Goal: Information Seeking & Learning: Check status

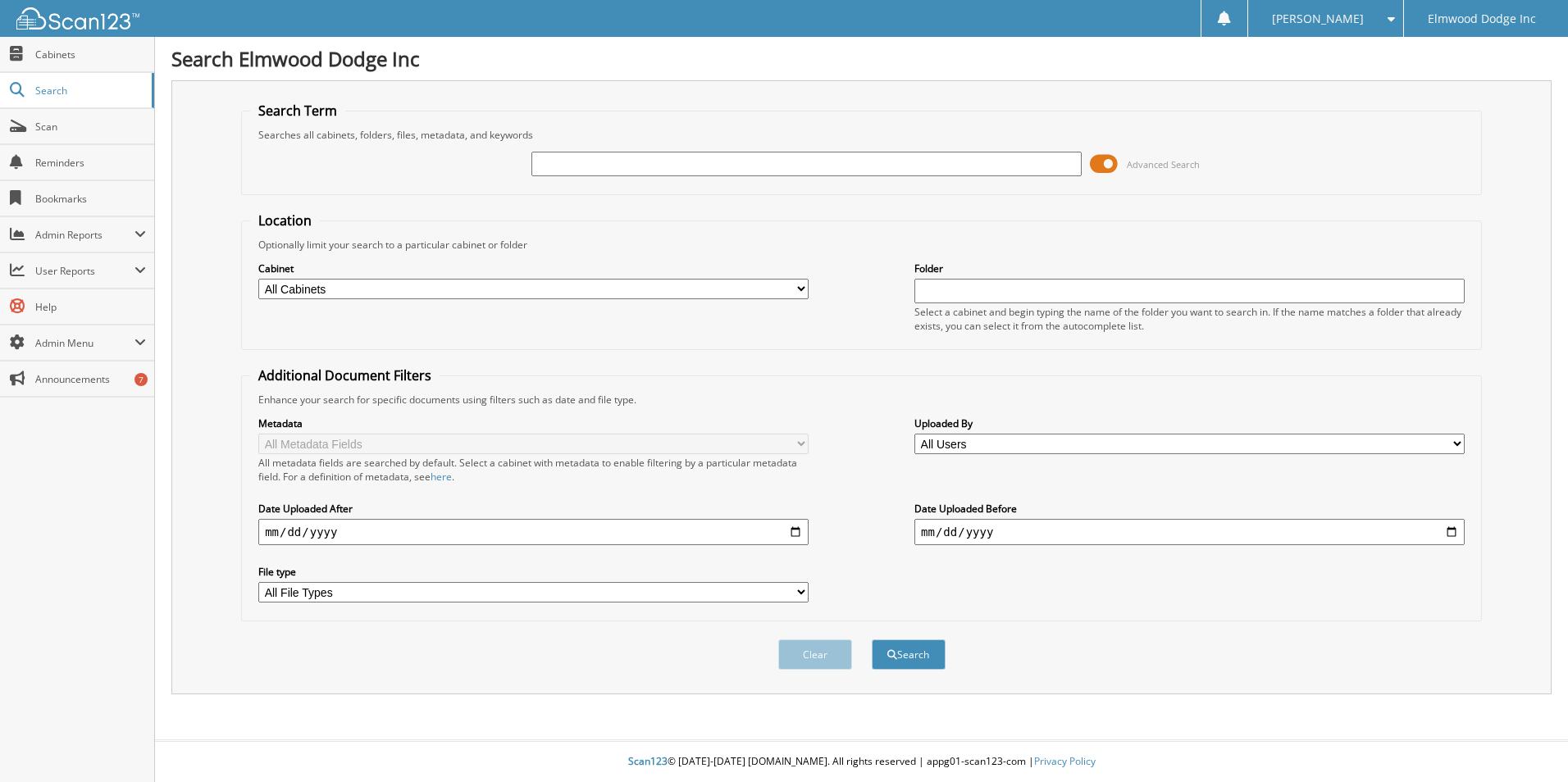
click at [801, 533] on input "date" at bounding box center [534, 532] width 551 height 26
type input "[DATE]"
click at [1455, 531] on input "date" at bounding box center [1189, 532] width 551 height 26
type input "[DATE]"
click at [915, 652] on button "Search" at bounding box center [909, 655] width 74 height 31
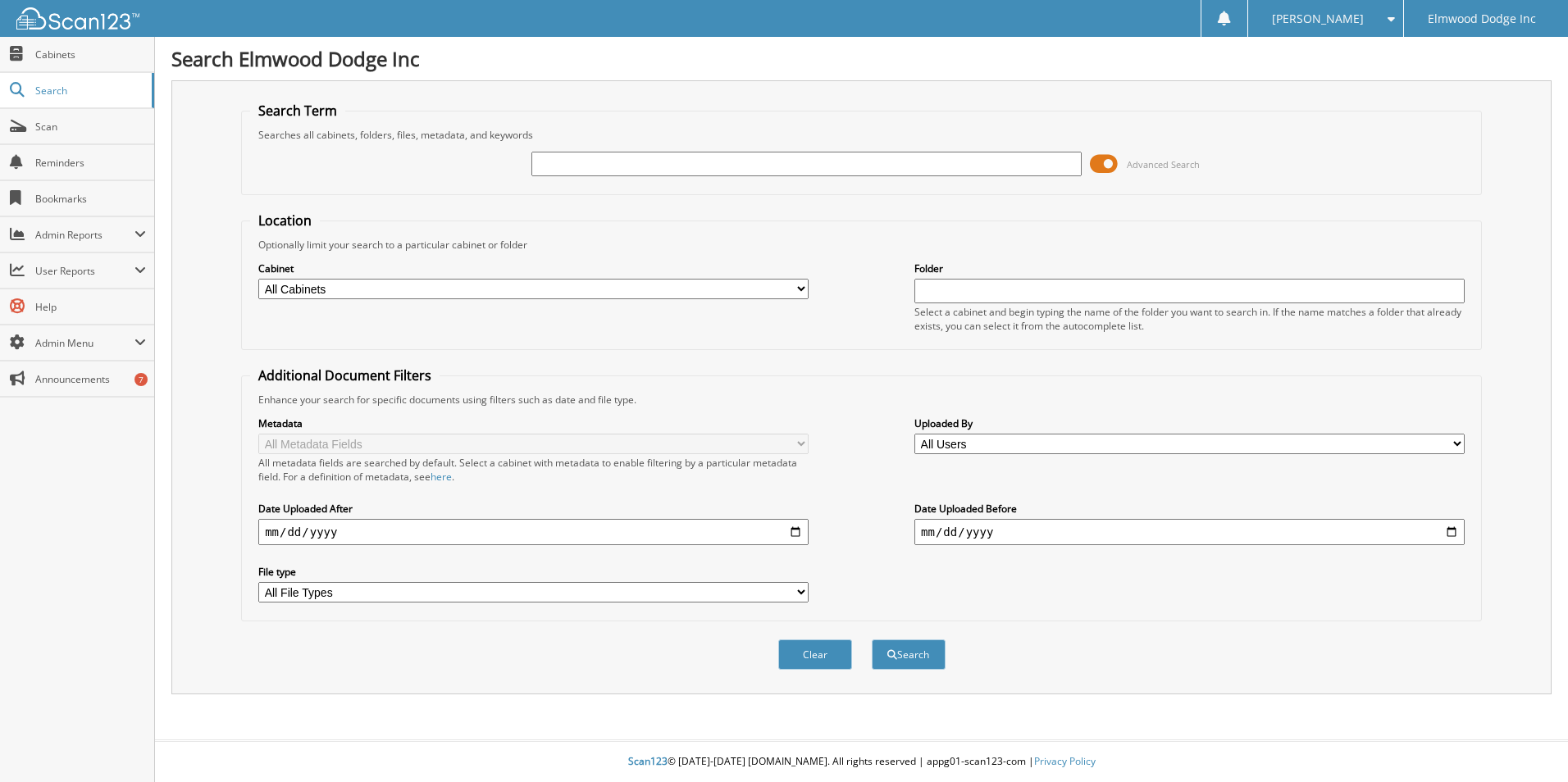
click at [650, 169] on input "text" at bounding box center [807, 164] width 551 height 24
drag, startPoint x: 1103, startPoint y: 165, endPoint x: 1117, endPoint y: 170, distance: 14.9
click at [1104, 165] on span at bounding box center [1103, 164] width 28 height 24
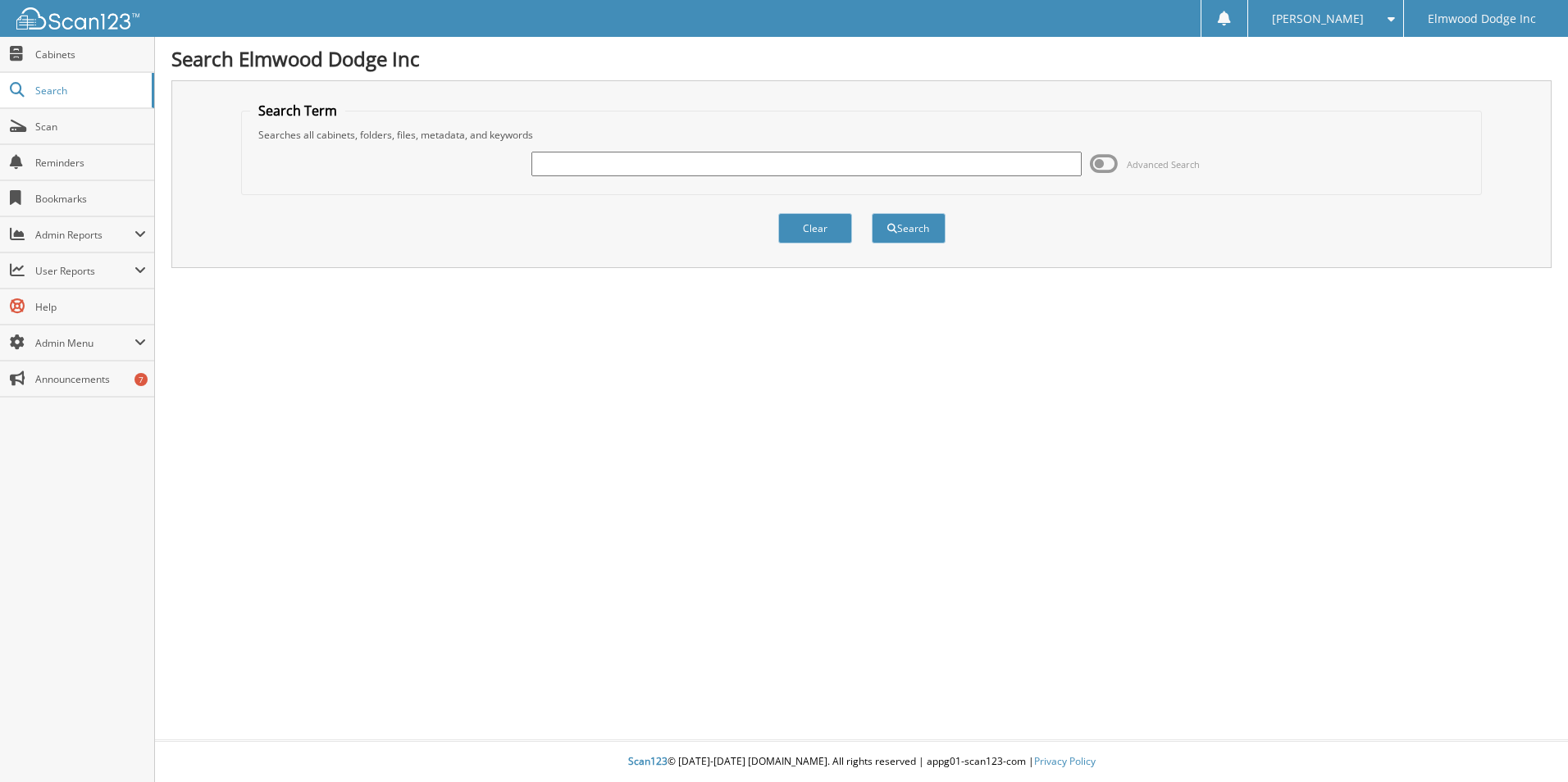
drag, startPoint x: 1104, startPoint y: 163, endPoint x: 1129, endPoint y: 177, distance: 28.7
click at [1104, 162] on span at bounding box center [1103, 164] width 28 height 24
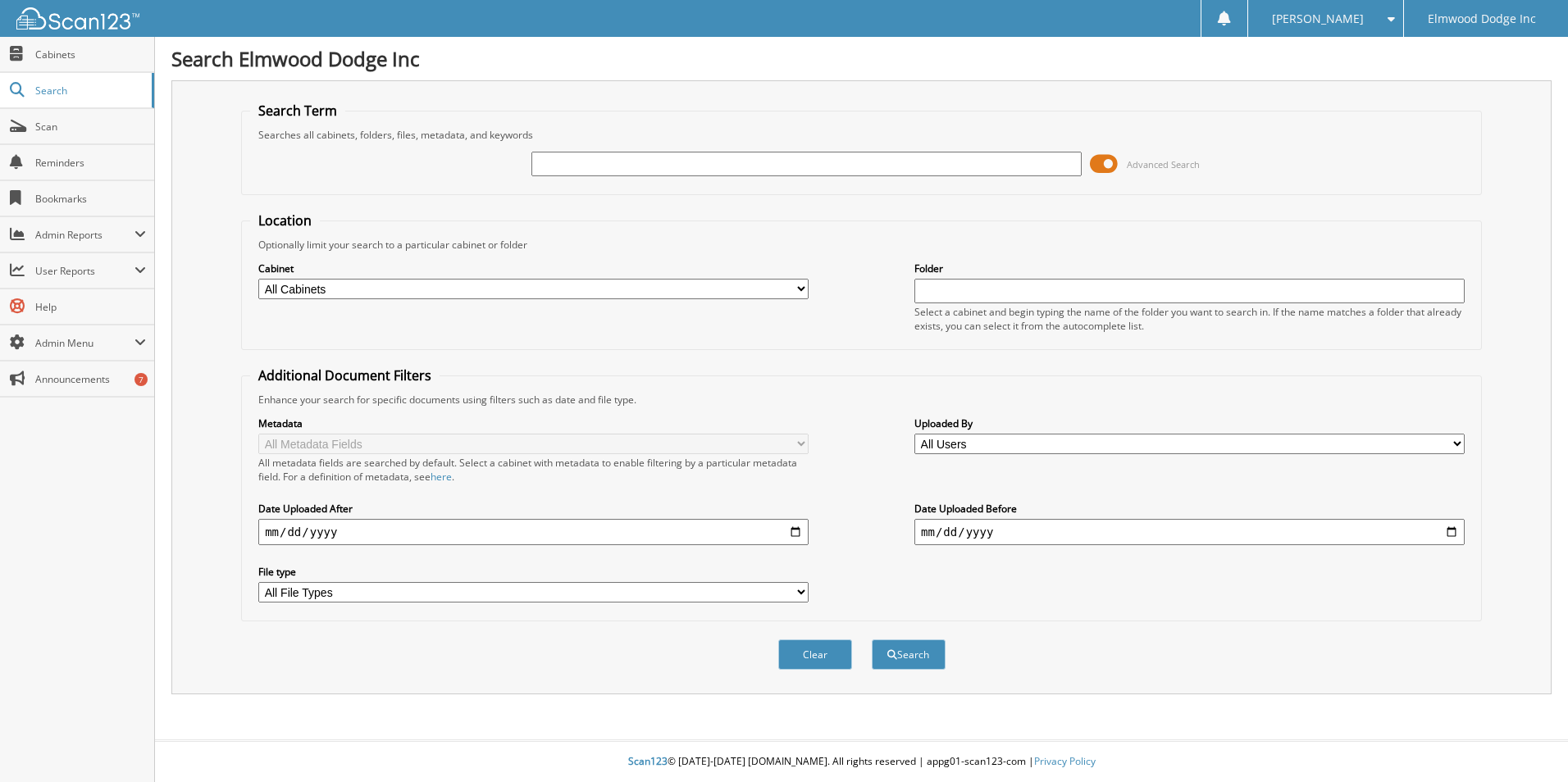
click at [798, 292] on select "All Cabinets 2021 CAR DEALS 2022 CAR DEALS 2023 CAR DEALS 2024 CAR DEALS ACCOUN…" at bounding box center [534, 288] width 551 height 21
select select "4169"
click at [259, 278] on select "All Cabinets 2021 CAR DEALS 2022 CAR DEALS 2023 CAR DEALS 2024 CAR DEALS ACCOUN…" at bounding box center [534, 288] width 551 height 21
click at [911, 655] on button "Search" at bounding box center [909, 655] width 74 height 31
click at [606, 164] on input "text" at bounding box center [807, 164] width 551 height 24
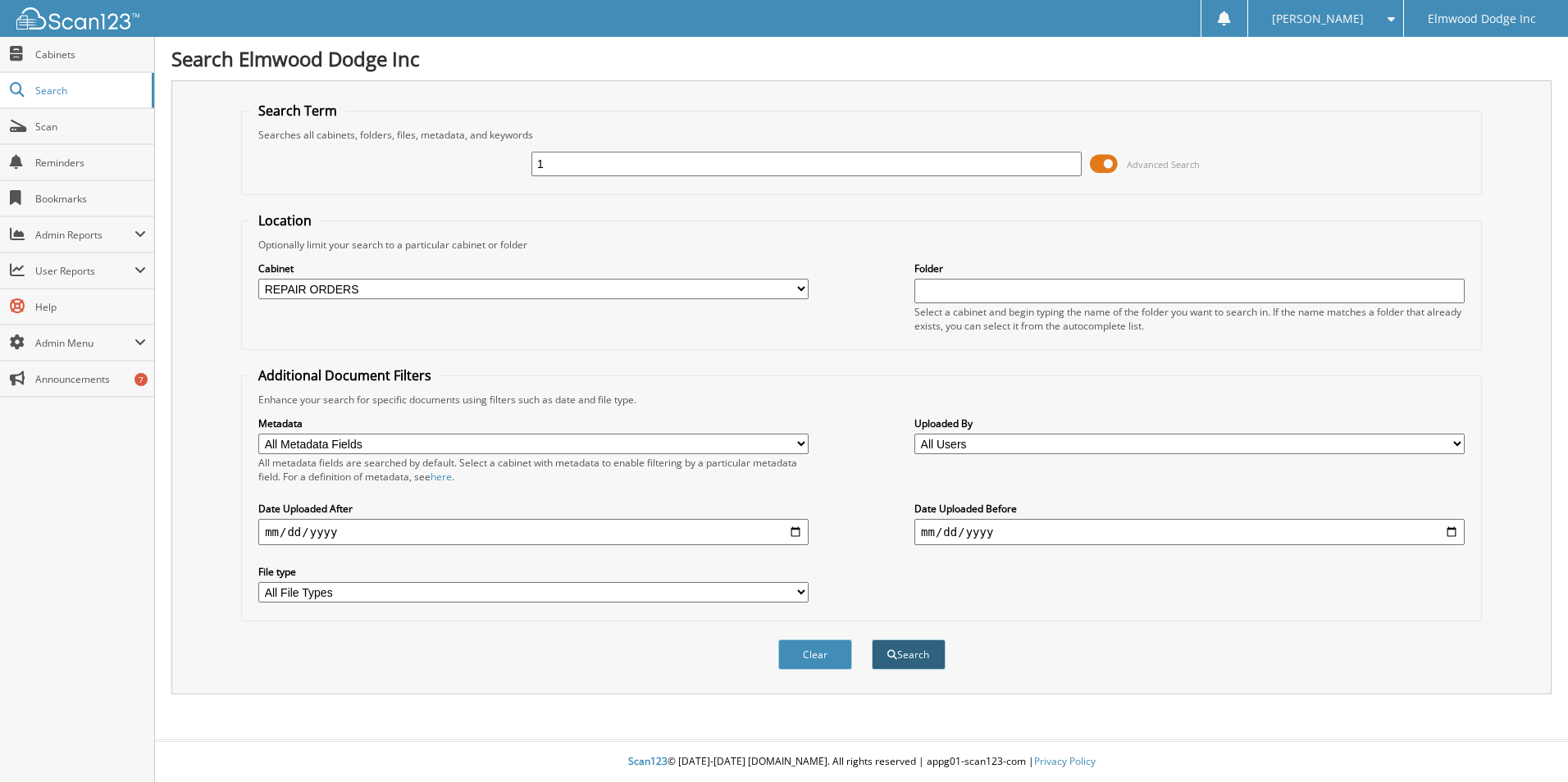
type input "1"
click at [912, 650] on button "Search" at bounding box center [909, 655] width 74 height 31
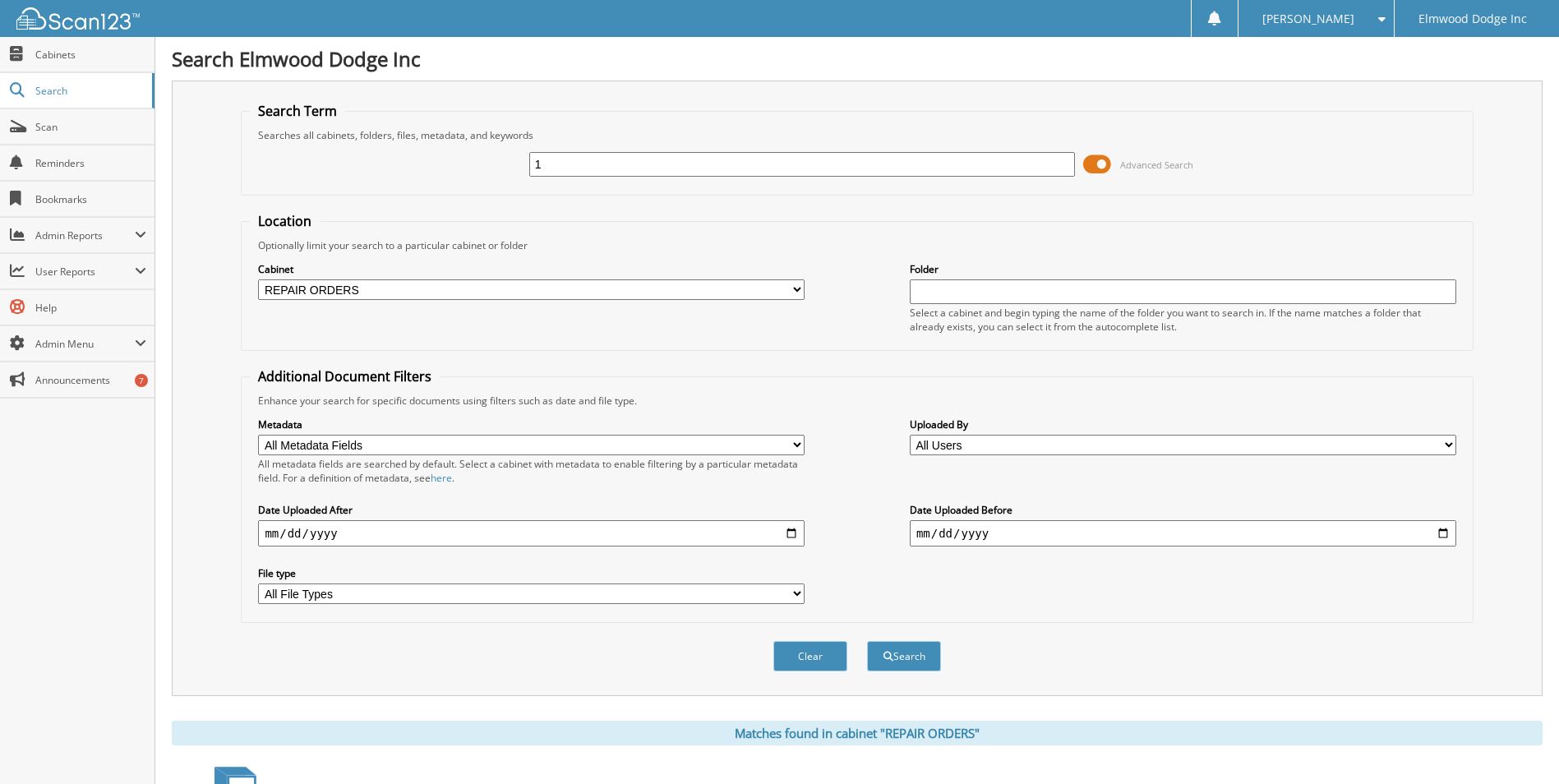
click at [575, 166] on input "1" at bounding box center [802, 164] width 547 height 24
type input "e78022"
click at [867, 641] on button "Search" at bounding box center [905, 656] width 74 height 31
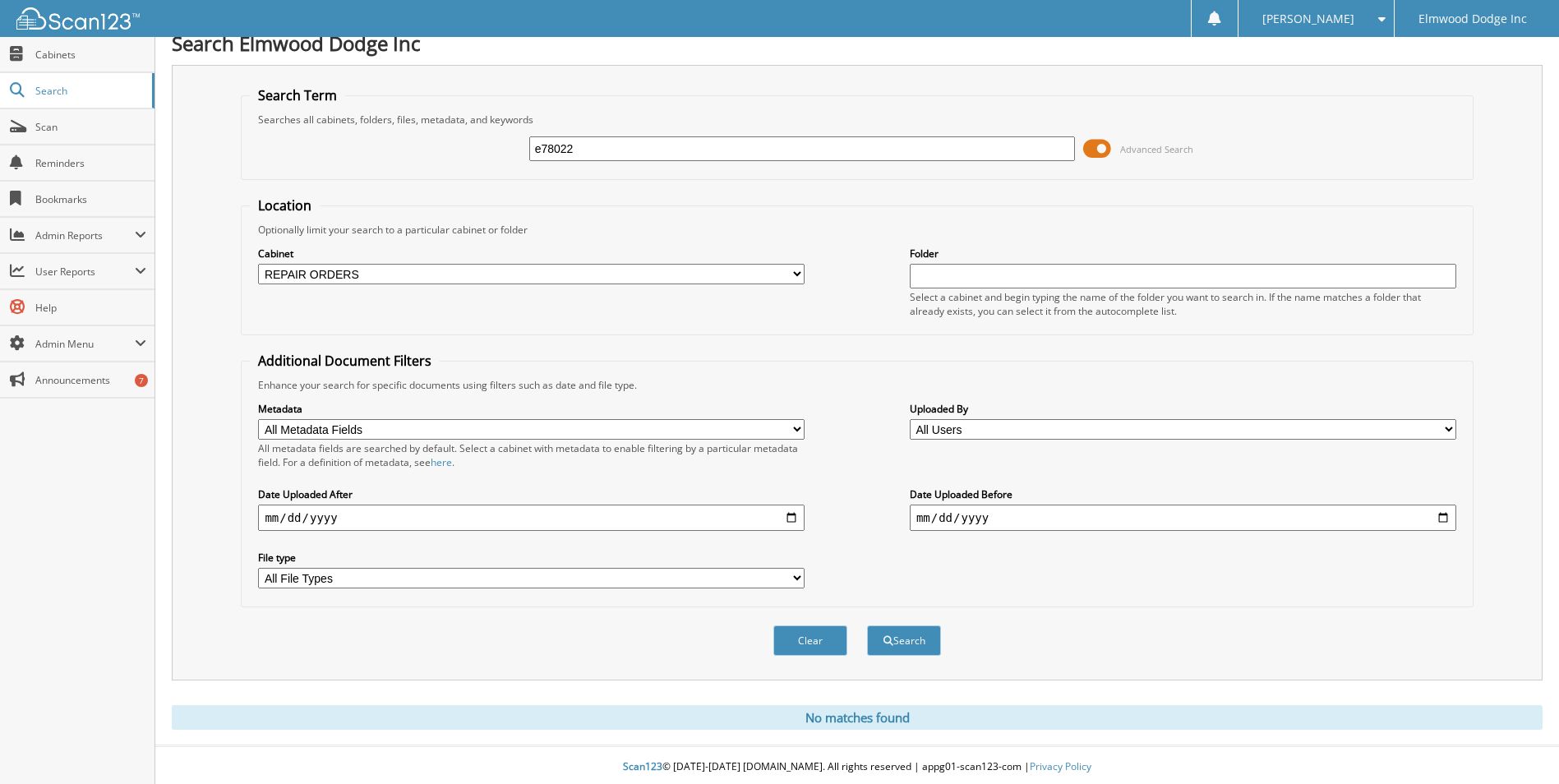
scroll to position [20, 0]
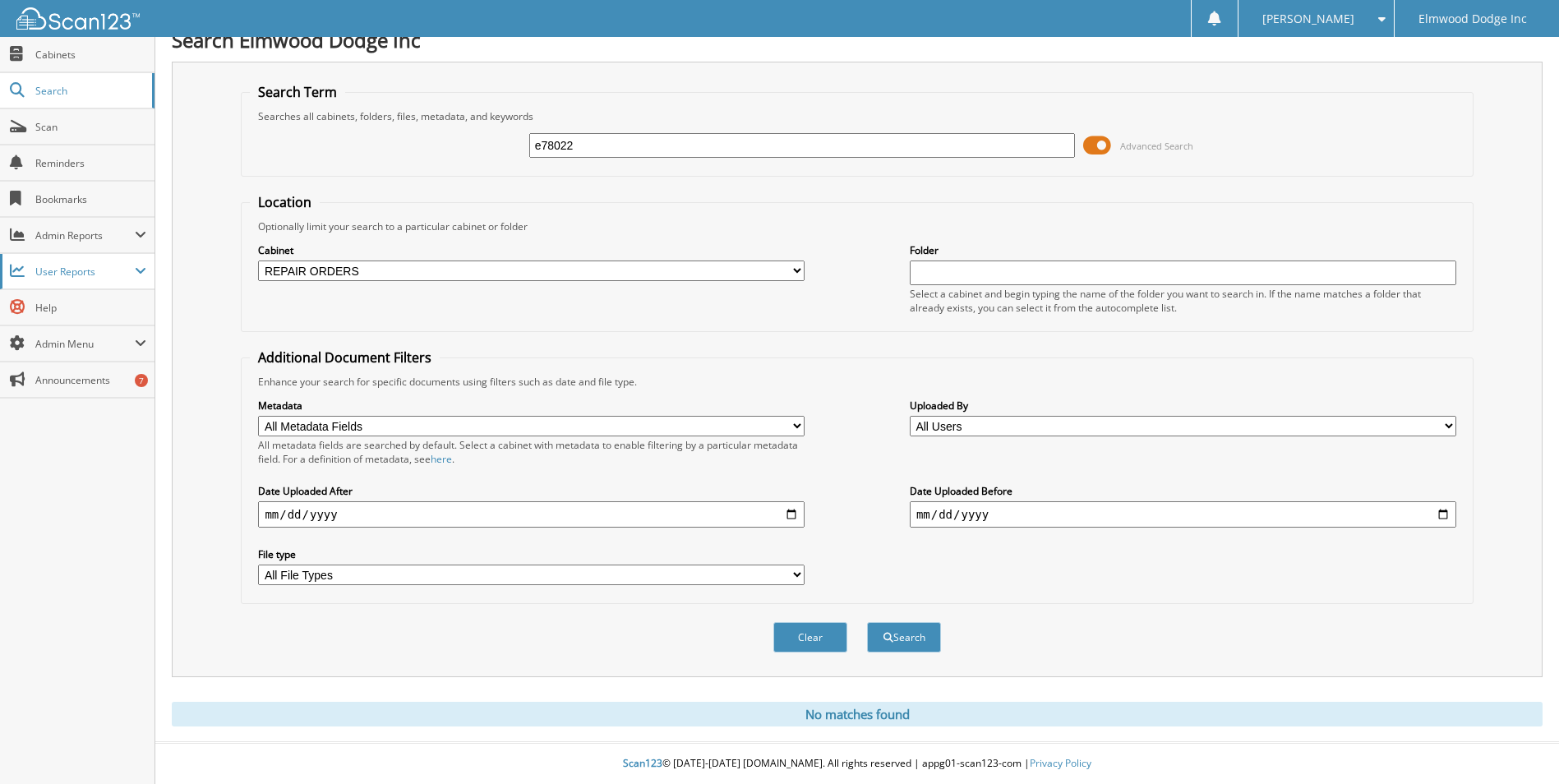
click at [144, 260] on span "User Reports" at bounding box center [77, 271] width 155 height 35
click at [66, 346] on span "All Recent Activity" at bounding box center [85, 343] width 121 height 15
